Goal: Transaction & Acquisition: Subscribe to service/newsletter

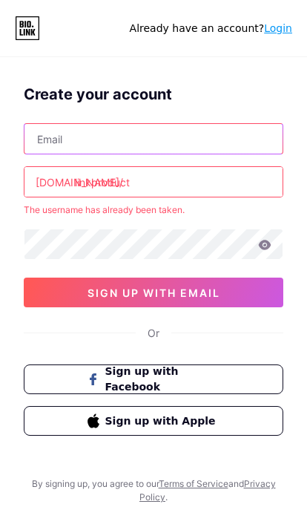
click at [257, 149] on input "text" at bounding box center [154, 139] width 258 height 30
type input "[EMAIL_ADDRESS][DOMAIN_NAME]"
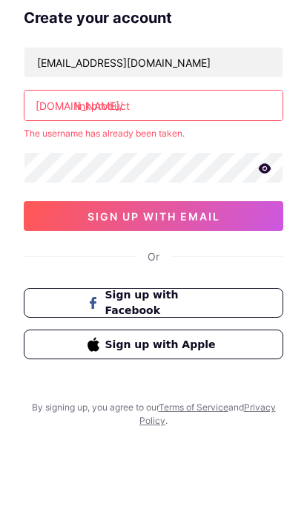
click at [261, 240] on icon at bounding box center [265, 245] width 13 height 10
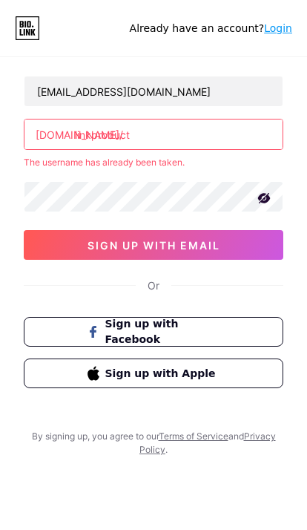
click at [249, 120] on input "linkproduct" at bounding box center [154, 135] width 258 height 30
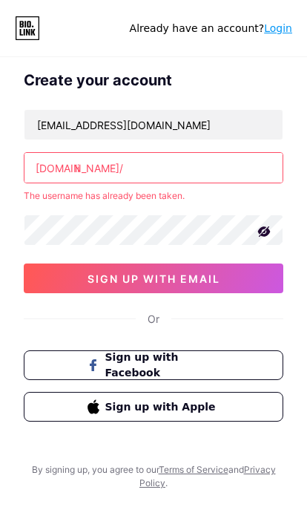
type input "l"
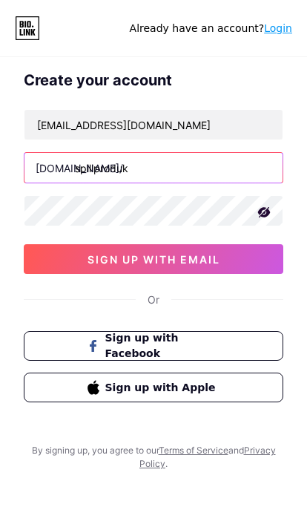
type input "spillproduk"
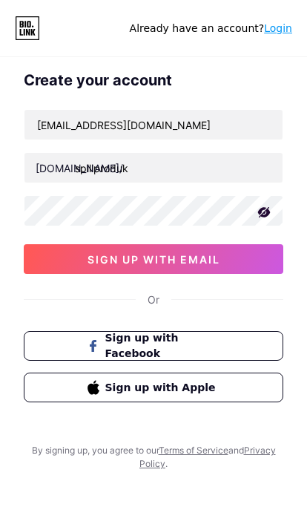
click at [258, 266] on button "sign up with email" at bounding box center [154, 259] width 260 height 30
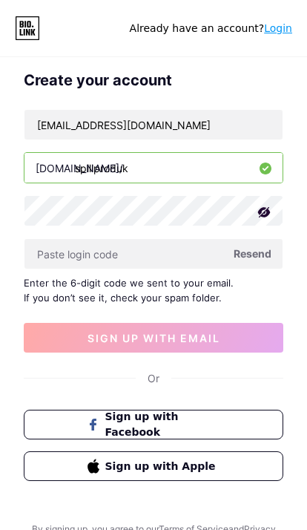
click at [29, 248] on input "text" at bounding box center [154, 254] width 258 height 30
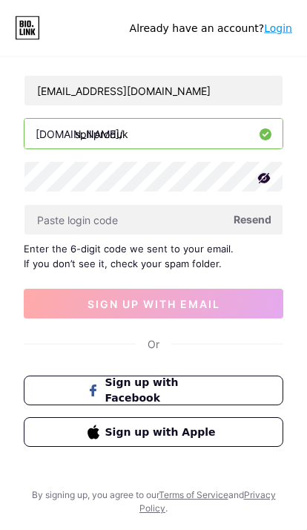
scroll to position [0, 0]
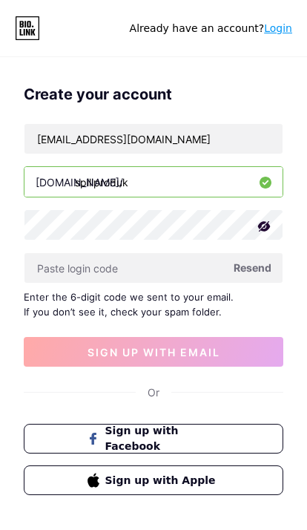
click at [263, 270] on span "Resend" at bounding box center [253, 268] width 38 height 16
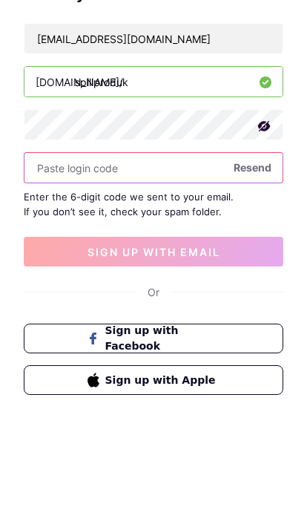
scroll to position [100, 0]
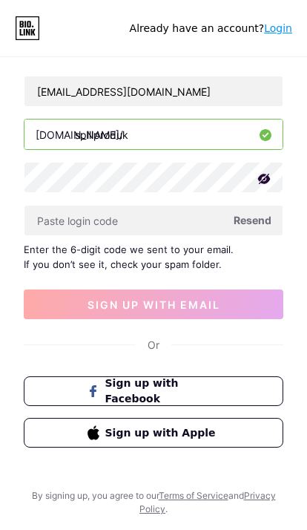
click at [44, 290] on button "sign up with email" at bounding box center [154, 305] width 260 height 30
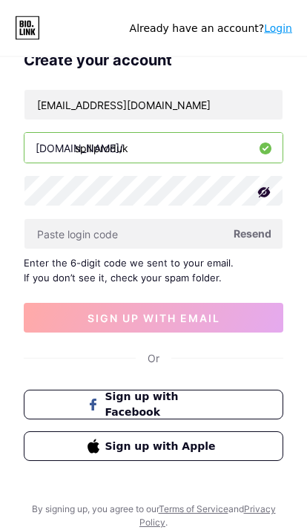
scroll to position [24, 0]
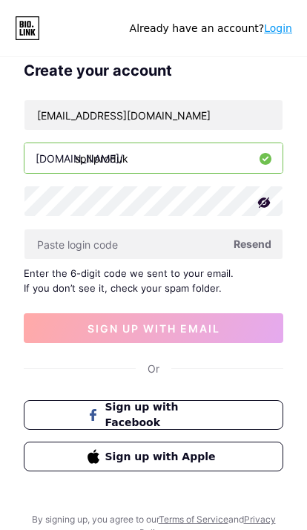
click at [264, 249] on span "Resend" at bounding box center [253, 244] width 38 height 16
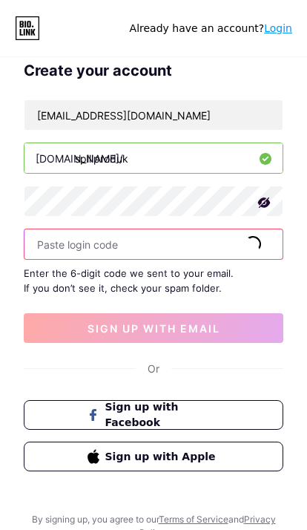
click at [59, 250] on input "text" at bounding box center [154, 244] width 258 height 30
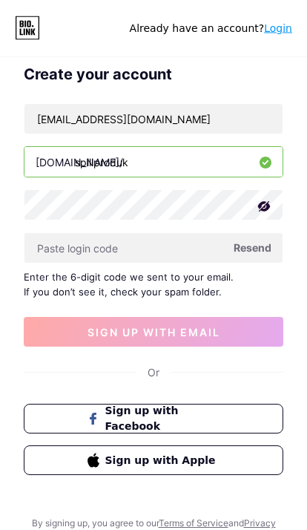
scroll to position [0, 0]
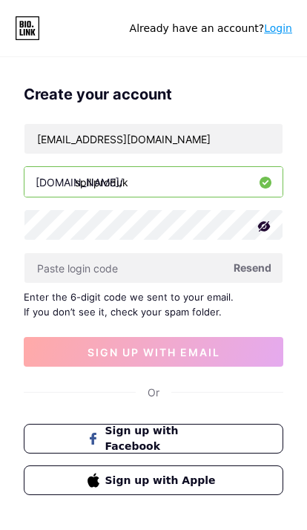
click at [253, 270] on span "Resend" at bounding box center [253, 268] width 38 height 16
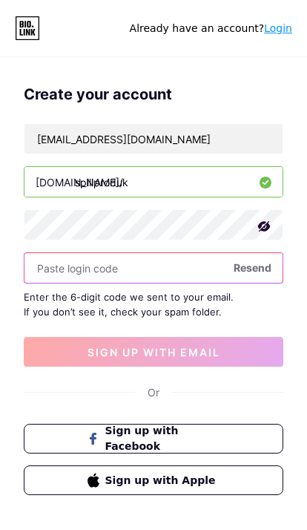
click at [261, 259] on input "text" at bounding box center [154, 268] width 258 height 30
click at [261, 361] on button "sign up with email" at bounding box center [154, 352] width 260 height 30
click at [192, 281] on input "text" at bounding box center [154, 268] width 258 height 30
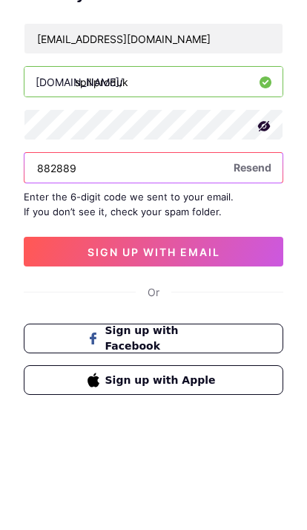
click at [264, 337] on button "sign up with email" at bounding box center [154, 352] width 260 height 30
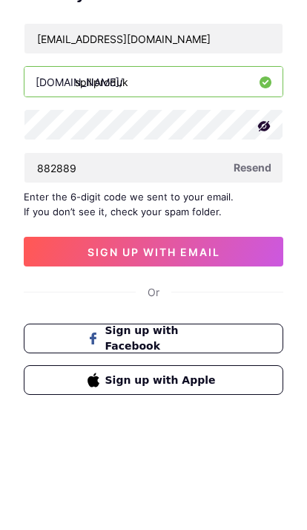
scroll to position [100, 0]
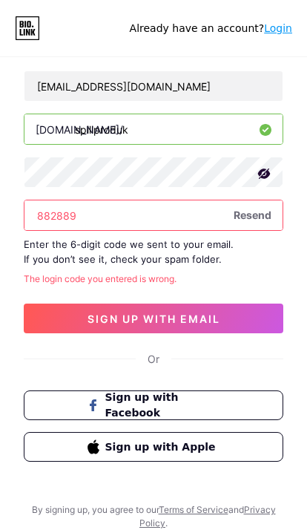
click at [215, 201] on input "882889" at bounding box center [154, 216] width 258 height 30
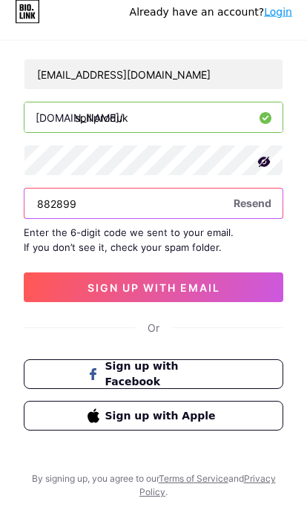
type input "882899"
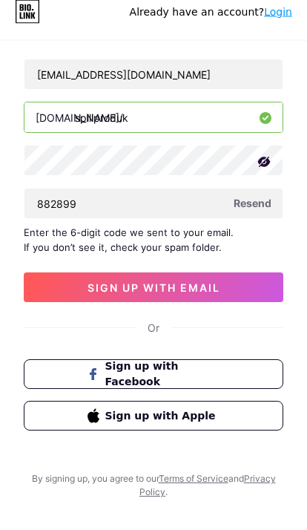
click at [261, 290] on button "sign up with email" at bounding box center [154, 305] width 260 height 30
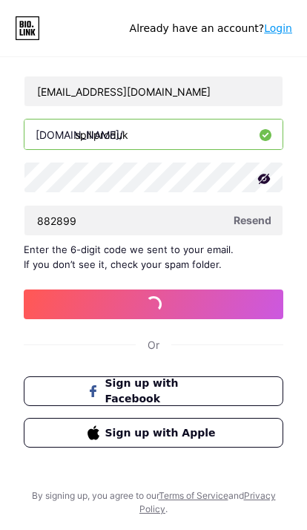
scroll to position [87, 0]
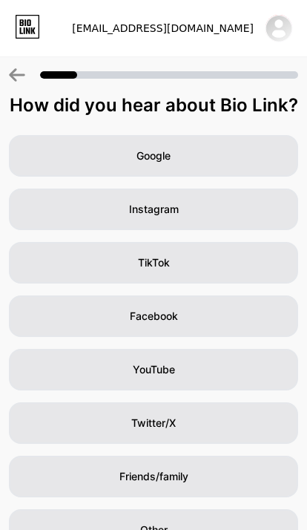
click at [30, 25] on icon at bounding box center [29, 22] width 4 height 7
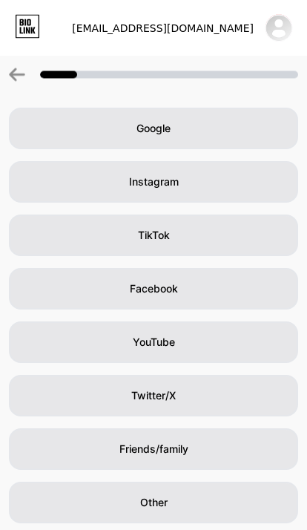
scroll to position [27, 0]
click at [261, 134] on div "Google" at bounding box center [154, 129] width 290 height 42
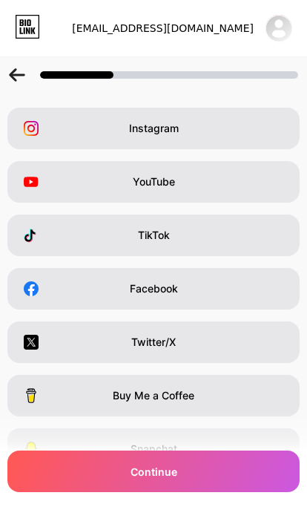
scroll to position [0, 0]
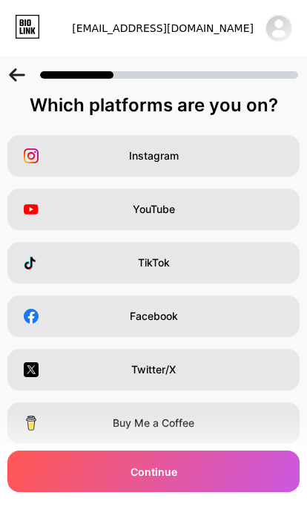
click at [10, 79] on icon at bounding box center [17, 74] width 16 height 13
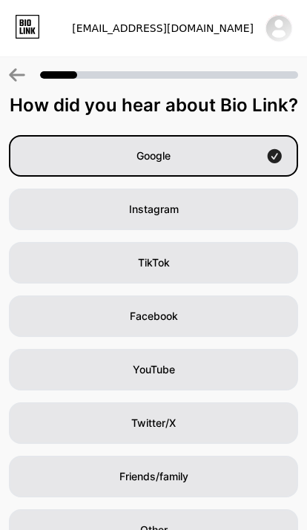
click at [226, 157] on div "Google" at bounding box center [154, 156] width 290 height 42
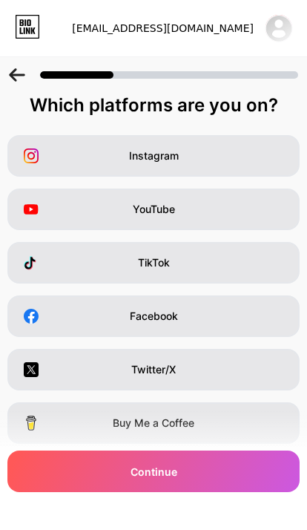
click at [223, 475] on div "Continue" at bounding box center [153, 472] width 293 height 42
click at [238, 159] on div "Instagram" at bounding box center [153, 156] width 293 height 42
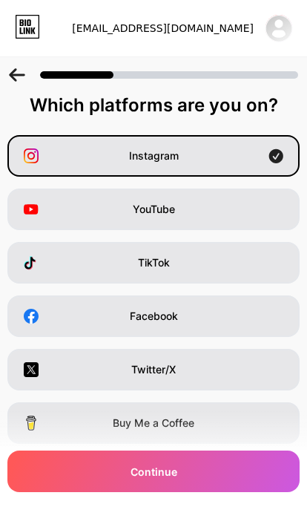
click at [248, 454] on div "Continue" at bounding box center [153, 472] width 293 height 42
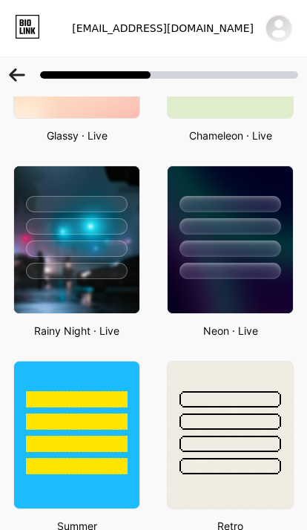
scroll to position [1170, 0]
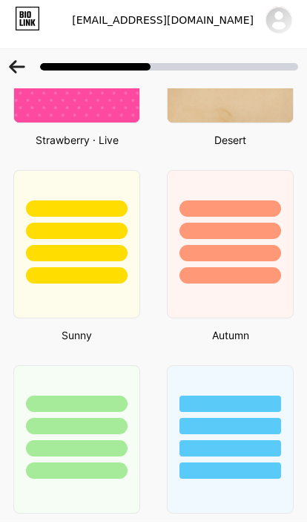
click at [261, 308] on div at bounding box center [230, 252] width 127 height 149
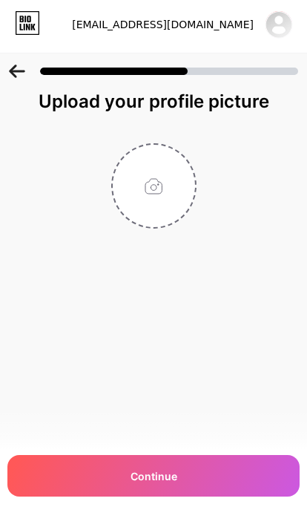
scroll to position [27, 0]
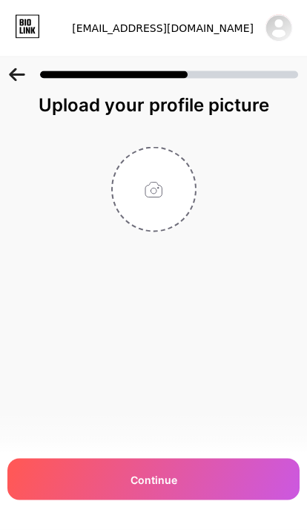
click at [221, 483] on div "Continue" at bounding box center [153, 480] width 293 height 42
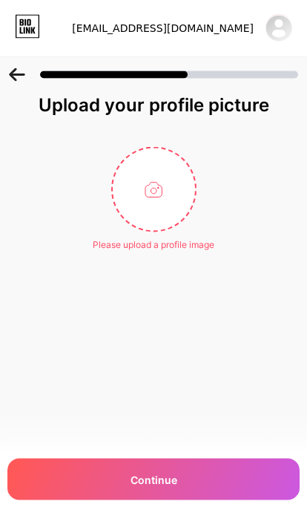
scroll to position [27, 0]
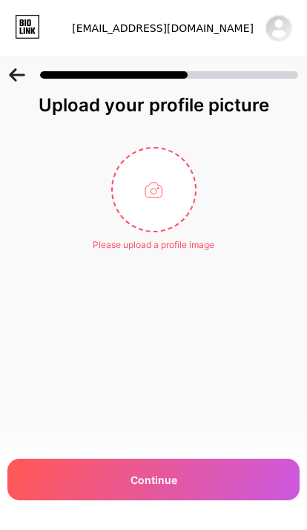
click at [157, 170] on input "file" at bounding box center [154, 190] width 82 height 82
type input "C:\fakepath\IMG_6532.jpeg"
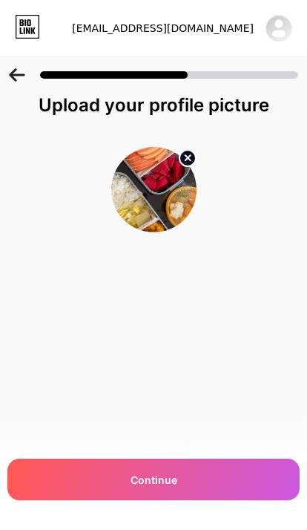
click at [227, 476] on div "Continue" at bounding box center [153, 480] width 293 height 42
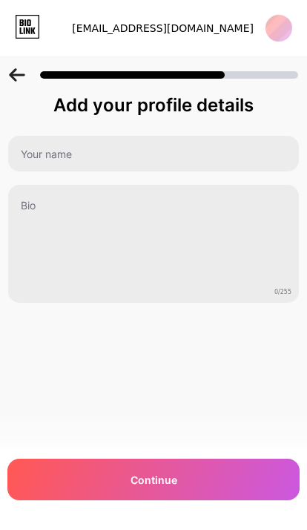
scroll to position [0, 0]
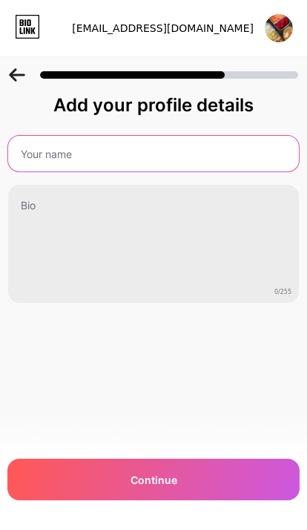
click at [246, 159] on input "text" at bounding box center [153, 154] width 291 height 36
type input "Spill Product"
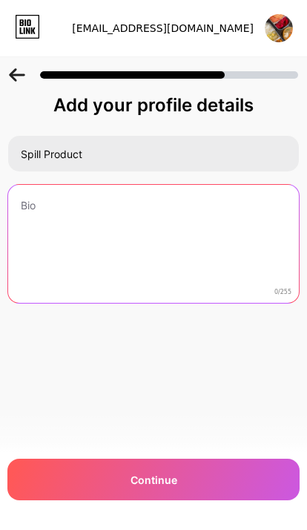
click at [212, 220] on textarea at bounding box center [153, 245] width 291 height 120
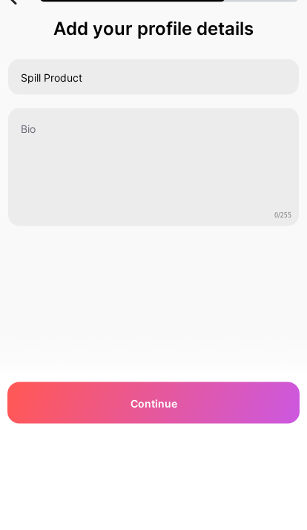
scroll to position [77, 0]
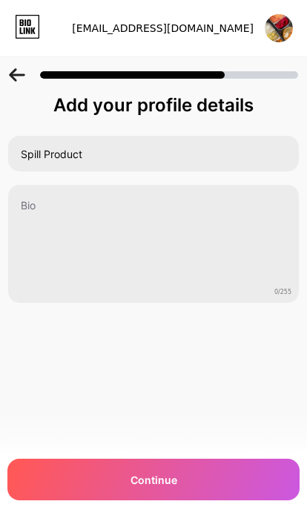
click at [228, 482] on div "Continue" at bounding box center [153, 480] width 293 height 42
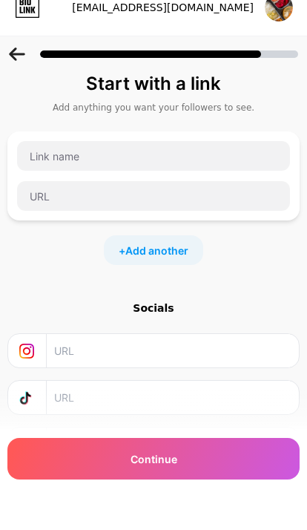
scroll to position [0, 0]
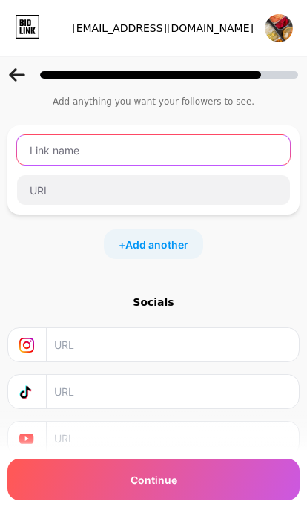
click at [261, 151] on input "text" at bounding box center [153, 150] width 273 height 30
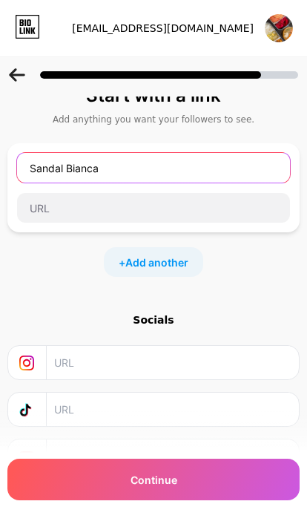
type input "Sandal Bianca"
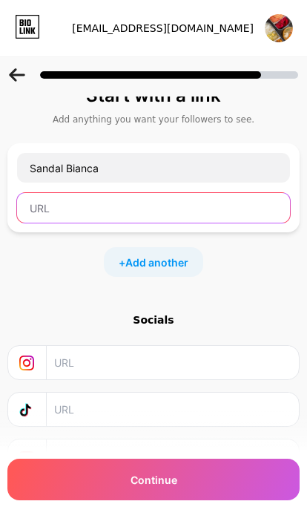
click at [253, 199] on input "text" at bounding box center [153, 208] width 273 height 30
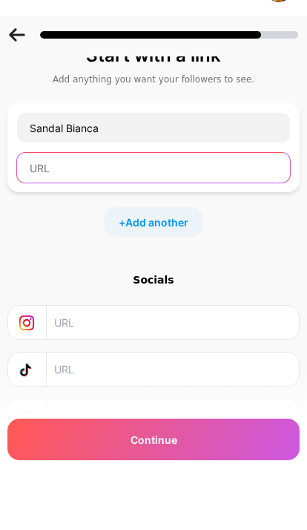
scroll to position [50, 0]
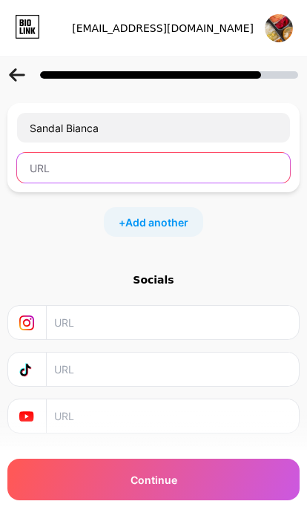
click at [175, 165] on input "text" at bounding box center [153, 168] width 273 height 30
click at [177, 175] on input "text" at bounding box center [153, 168] width 273 height 30
click at [62, 169] on input "text" at bounding box center [153, 168] width 273 height 30
paste input "https://s.shopee.co.id/3qETLQBDjC"
type input "https://s.shopee.co.id/3qETLQBDjC"
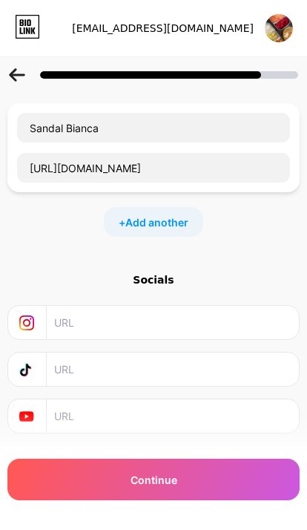
click at [176, 131] on input "Sandal Bianca" at bounding box center [153, 128] width 273 height 30
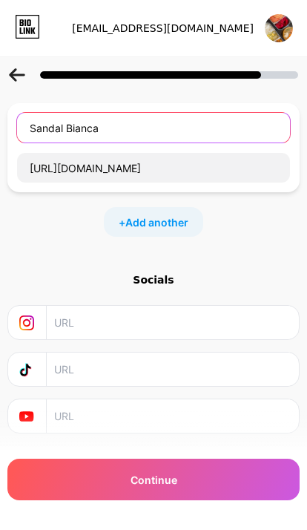
scroll to position [10, 0]
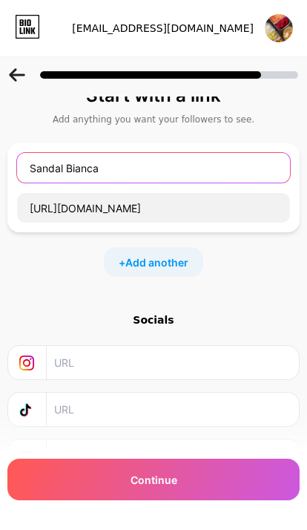
click at [194, 168] on input "Sandal Bianca" at bounding box center [153, 168] width 273 height 30
click at [198, 166] on input "Sandal Bianca" at bounding box center [153, 168] width 273 height 30
click at [215, 179] on input "Sandal Slio" at bounding box center [153, 168] width 273 height 30
type input "Sandal Slip"
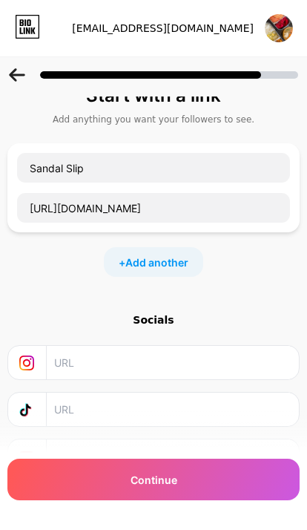
click at [186, 261] on span "Add another" at bounding box center [157, 263] width 63 height 16
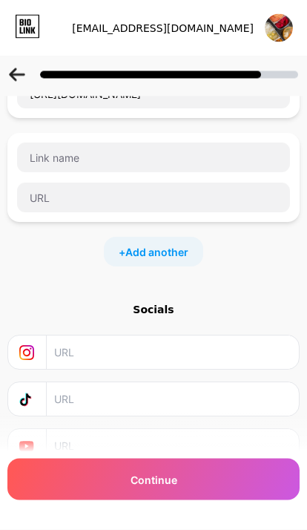
scroll to position [0, 0]
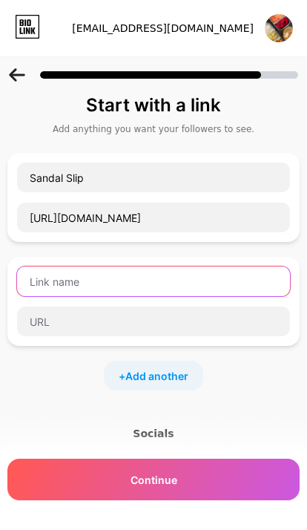
click at [195, 286] on input "text" at bounding box center [153, 282] width 273 height 30
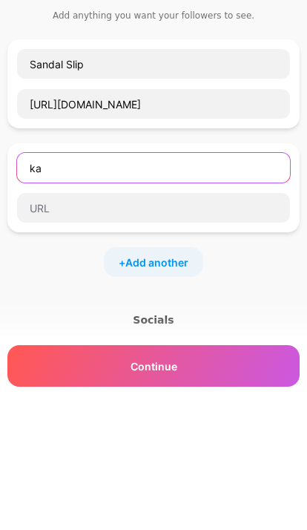
type input "k"
type input "Kaos Kaki"
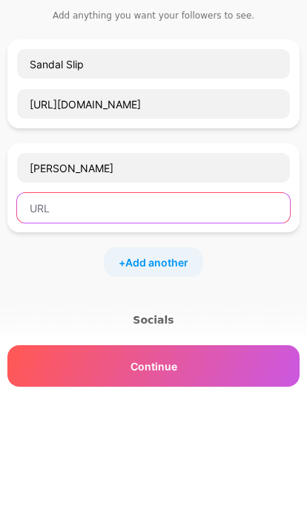
click at [255, 307] on input "text" at bounding box center [153, 322] width 273 height 30
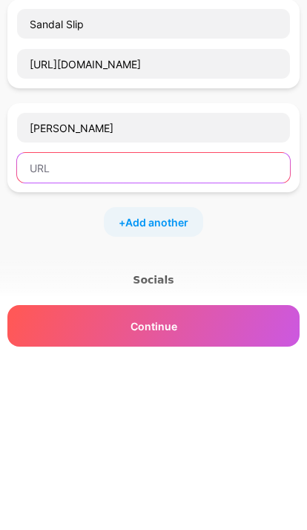
click at [208, 307] on input "text" at bounding box center [153, 322] width 273 height 30
paste input "https://s.shopee.co.id/5fg7WomJdX"
type input "https://s.shopee.co.id/5fg7WomJdX"
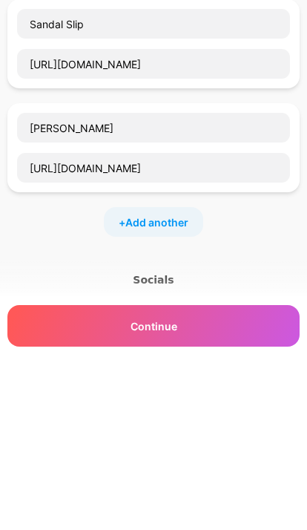
click at [252, 459] on div "Continue" at bounding box center [153, 480] width 293 height 42
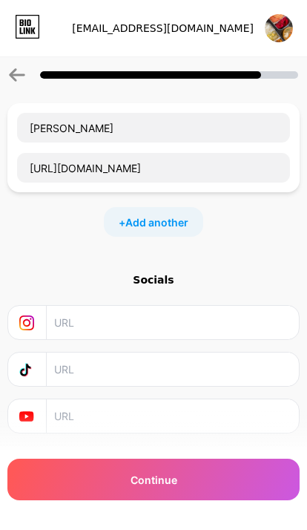
click at [225, 477] on div "Continue" at bounding box center [153, 480] width 293 height 42
click at [189, 478] on div "Continue" at bounding box center [153, 480] width 293 height 42
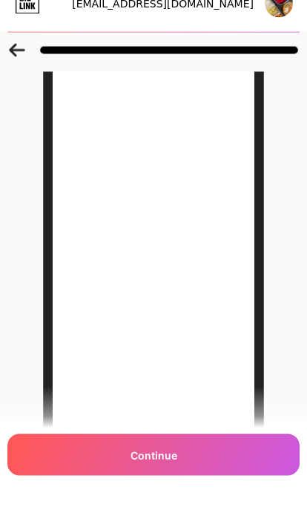
scroll to position [101, 0]
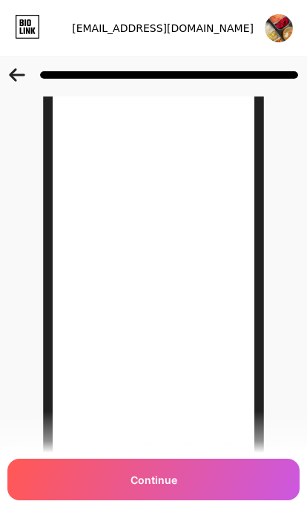
click at [219, 472] on div "Continue" at bounding box center [153, 480] width 293 height 42
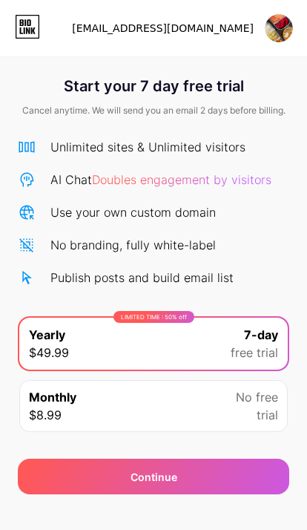
click at [39, 411] on span "$8.99" at bounding box center [45, 415] width 33 height 18
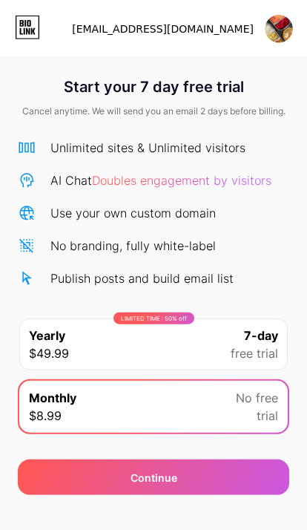
scroll to position [27, 0]
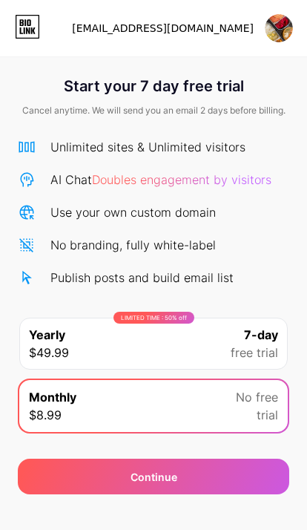
click at [25, 320] on div "LIMITED TIME : 50% off Yearly $49.99 7-day free trial" at bounding box center [153, 344] width 269 height 52
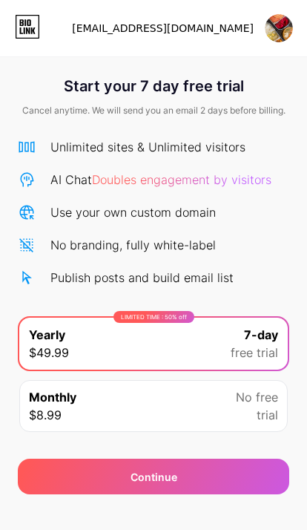
click at [230, 459] on div "Continue" at bounding box center [154, 477] width 272 height 36
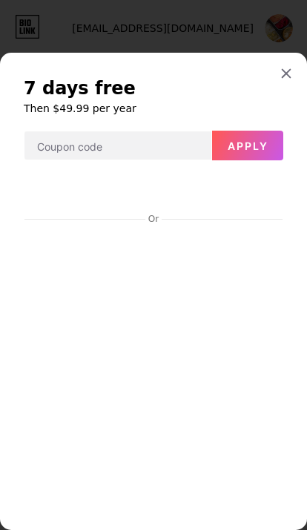
scroll to position [0, 0]
click at [286, 60] on div at bounding box center [286, 73] width 27 height 27
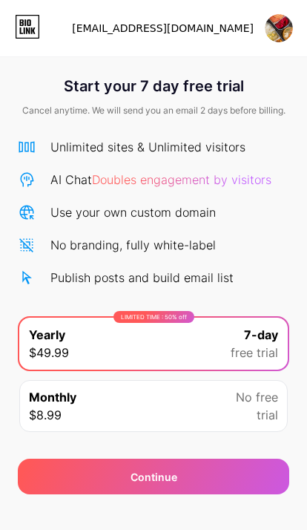
click at [250, 388] on span "No free" at bounding box center [257, 397] width 42 height 18
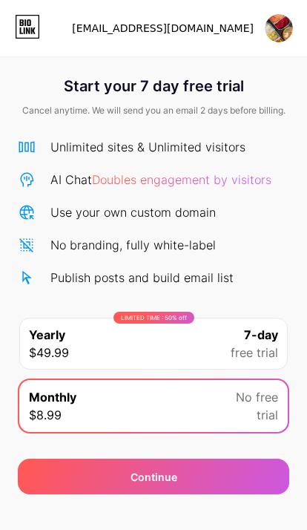
click at [241, 459] on div "Continue" at bounding box center [154, 477] width 272 height 36
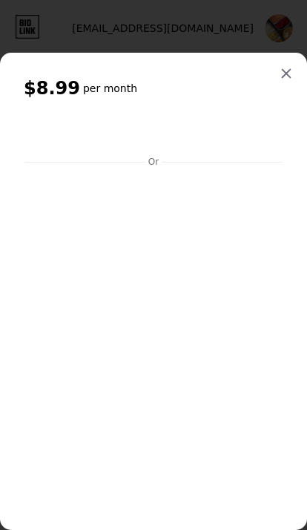
click at [287, 70] on icon at bounding box center [287, 74] width 8 height 8
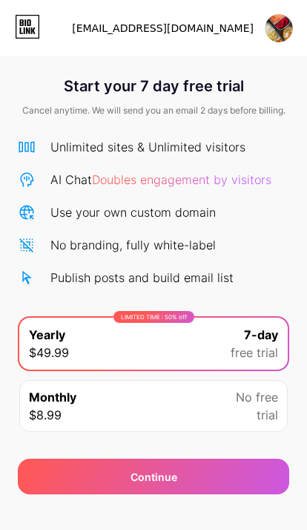
click at [287, 27] on img at bounding box center [279, 28] width 28 height 28
click at [34, 39] on link at bounding box center [27, 28] width 25 height 27
click at [47, 23] on div "[EMAIL_ADDRESS][DOMAIN_NAME] Logout" at bounding box center [153, 28] width 307 height 27
click at [281, 7] on div "[EMAIL_ADDRESS][DOMAIN_NAME] Logout" at bounding box center [153, 28] width 307 height 56
click at [261, 21] on div "[EMAIL_ADDRESS][DOMAIN_NAME]" at bounding box center [182, 28] width 221 height 27
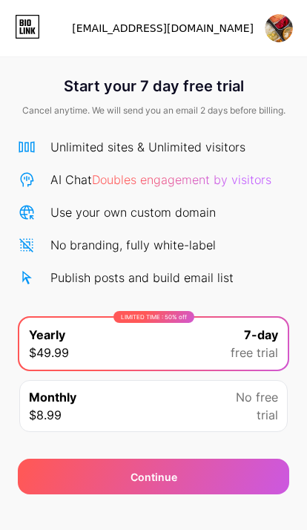
click at [275, 23] on img at bounding box center [279, 28] width 28 height 28
click at [30, 22] on icon at bounding box center [29, 22] width 4 height 7
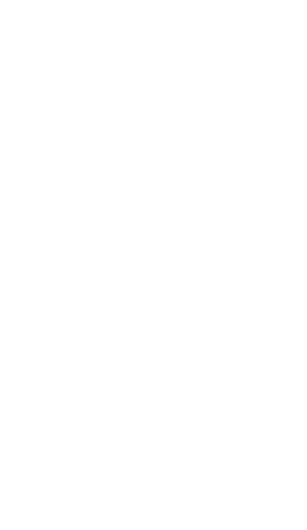
click at [30, 0] on html at bounding box center [153, 0] width 307 height 0
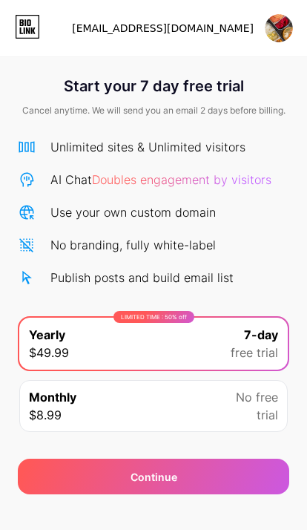
scroll to position [27, 0]
